Goal: Task Accomplishment & Management: Manage account settings

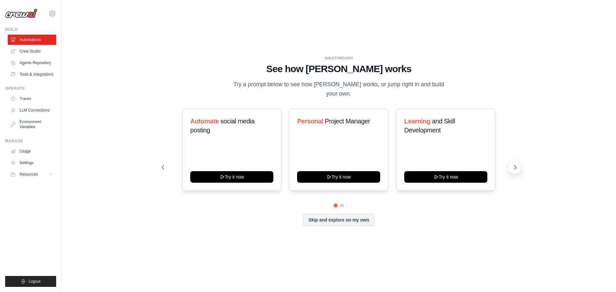
click at [516, 164] on icon at bounding box center [515, 167] width 6 height 6
click at [341, 203] on button at bounding box center [342, 205] width 5 height 5
click at [31, 51] on link "Crew Studio" at bounding box center [32, 51] width 48 height 10
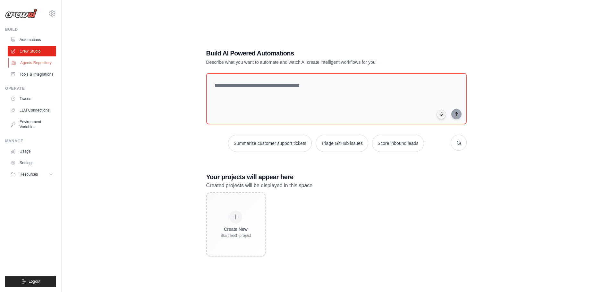
click at [37, 62] on link "Agents Repository" at bounding box center [32, 63] width 48 height 10
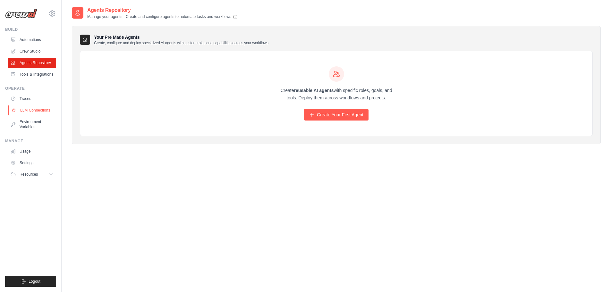
click at [29, 109] on link "LLM Connections" at bounding box center [32, 110] width 48 height 10
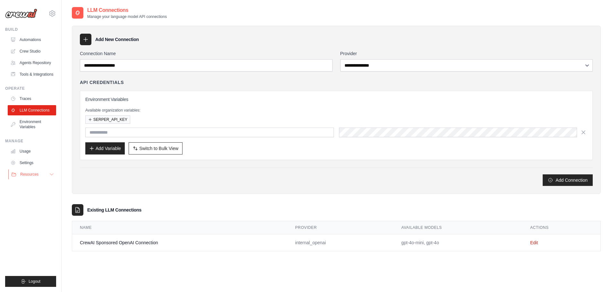
click at [54, 175] on icon at bounding box center [51, 174] width 5 height 5
click at [26, 151] on link "Usage" at bounding box center [32, 151] width 48 height 10
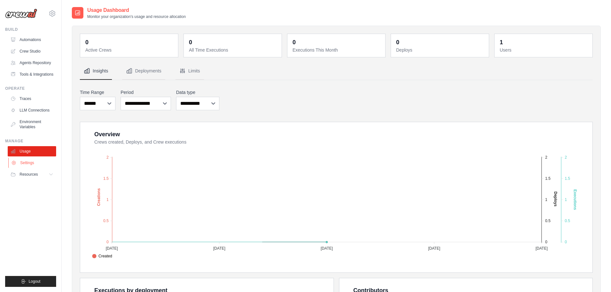
click at [27, 163] on link "Settings" at bounding box center [32, 163] width 48 height 10
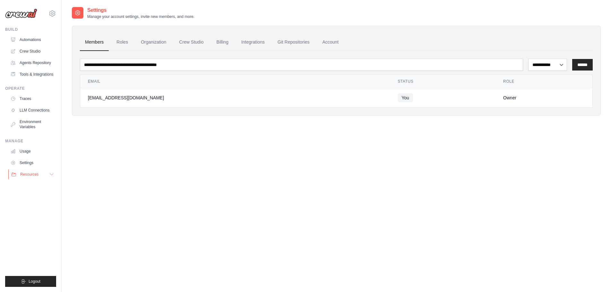
click at [30, 176] on span "Resources" at bounding box center [29, 174] width 18 height 5
click at [51, 175] on icon at bounding box center [51, 174] width 5 height 5
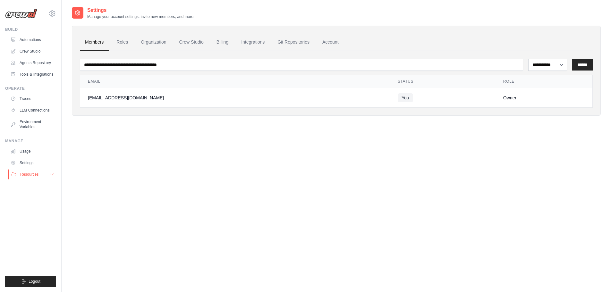
click at [51, 175] on icon at bounding box center [51, 174] width 5 height 5
click at [27, 152] on link "Usage" at bounding box center [32, 151] width 48 height 10
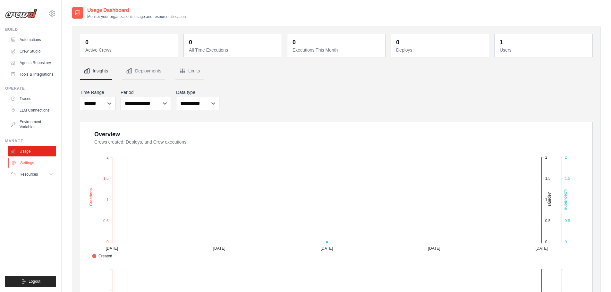
click at [28, 163] on link "Settings" at bounding box center [32, 163] width 48 height 10
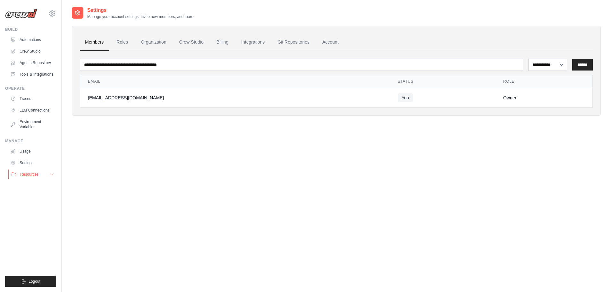
click at [28, 172] on button "Resources" at bounding box center [32, 174] width 48 height 10
click at [37, 216] on span "Video Tutorials" at bounding box center [35, 216] width 25 height 5
click at [123, 43] on link "Roles" at bounding box center [122, 42] width 22 height 17
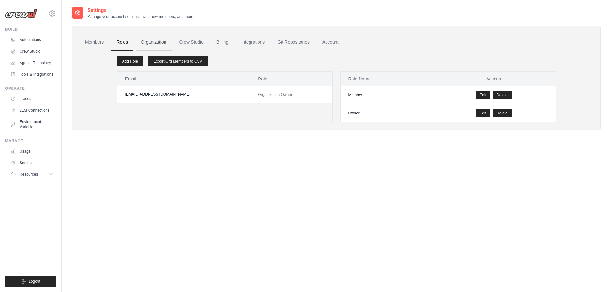
click at [153, 44] on link "Organization" at bounding box center [154, 42] width 36 height 17
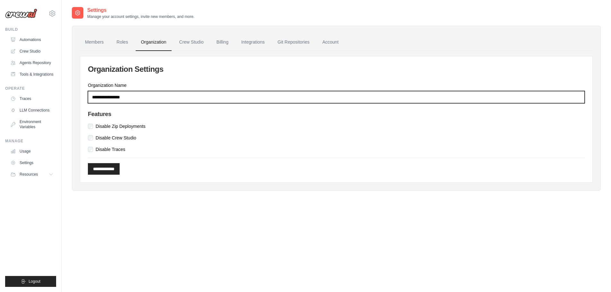
click at [144, 96] on input "Organization Name" at bounding box center [336, 97] width 497 height 12
type input "**********"
